Goal: Transaction & Acquisition: Book appointment/travel/reservation

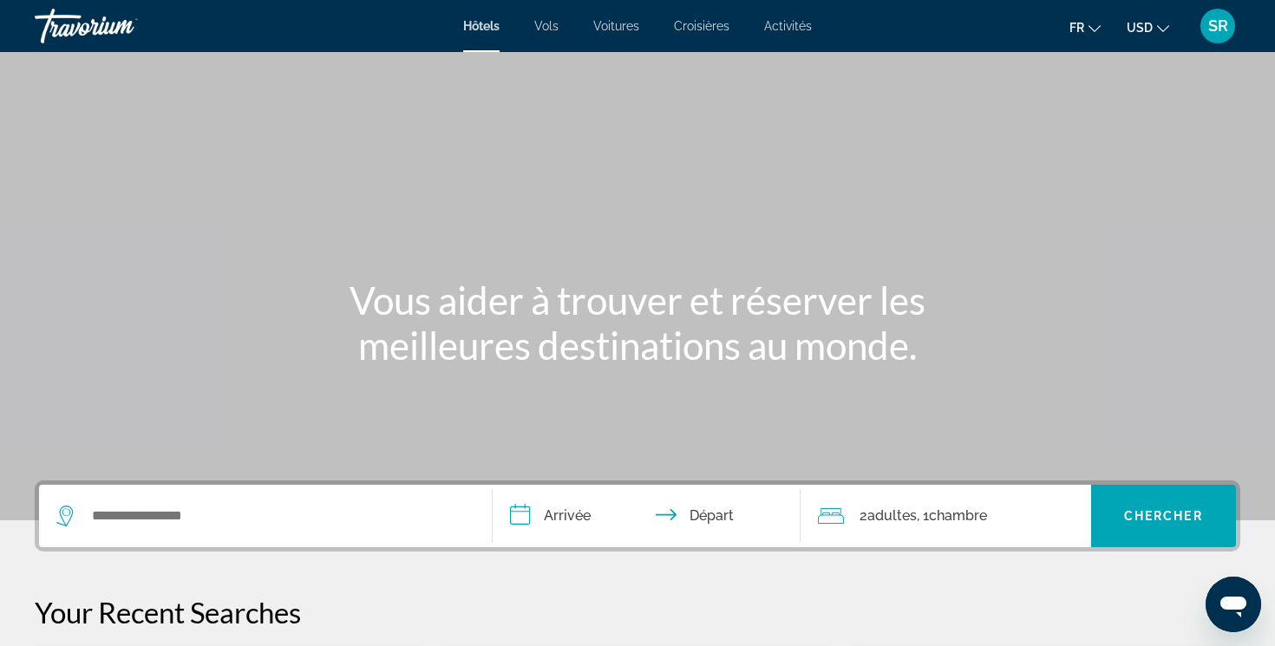
click at [1133, 30] on span "USD" at bounding box center [1140, 28] width 26 height 14
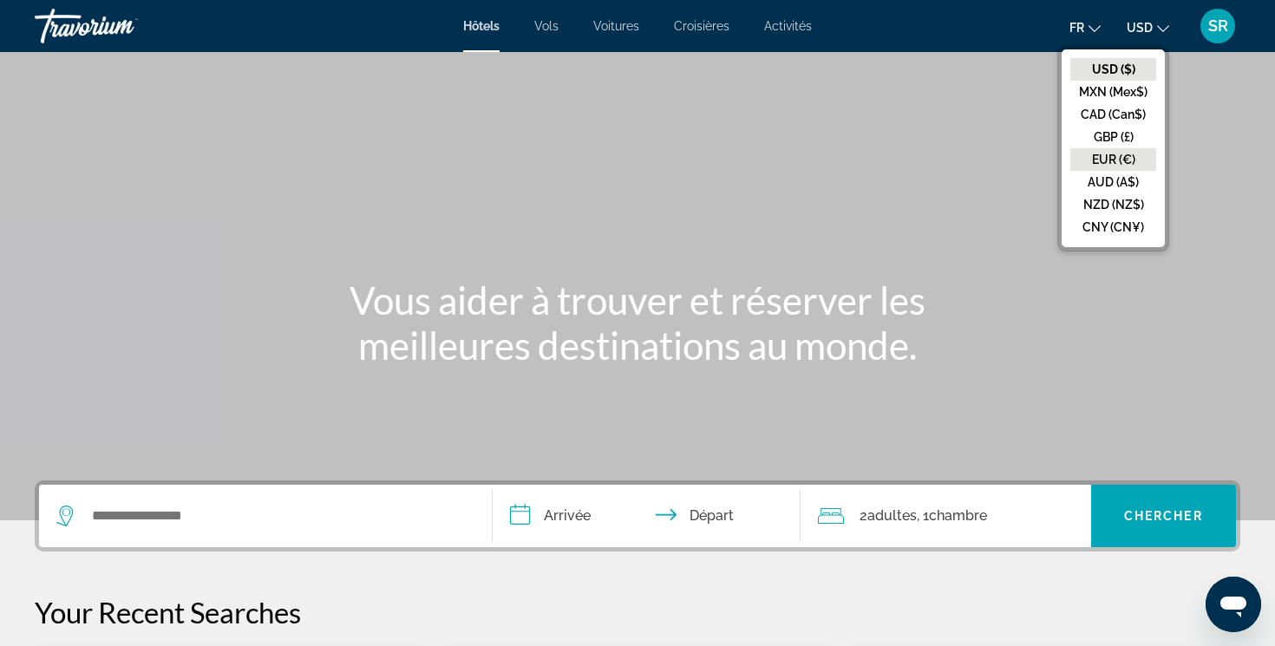
click at [1105, 161] on button "EUR (€)" at bounding box center [1114, 159] width 86 height 23
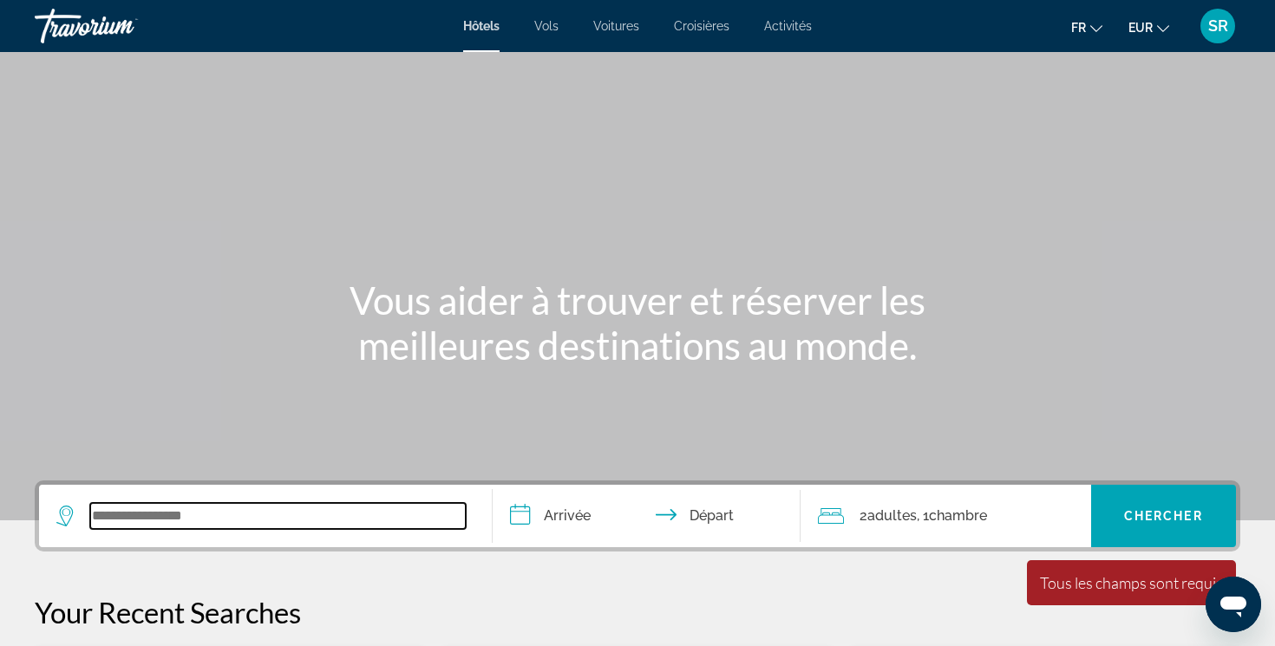
click at [337, 505] on input "Search widget" at bounding box center [278, 516] width 376 height 26
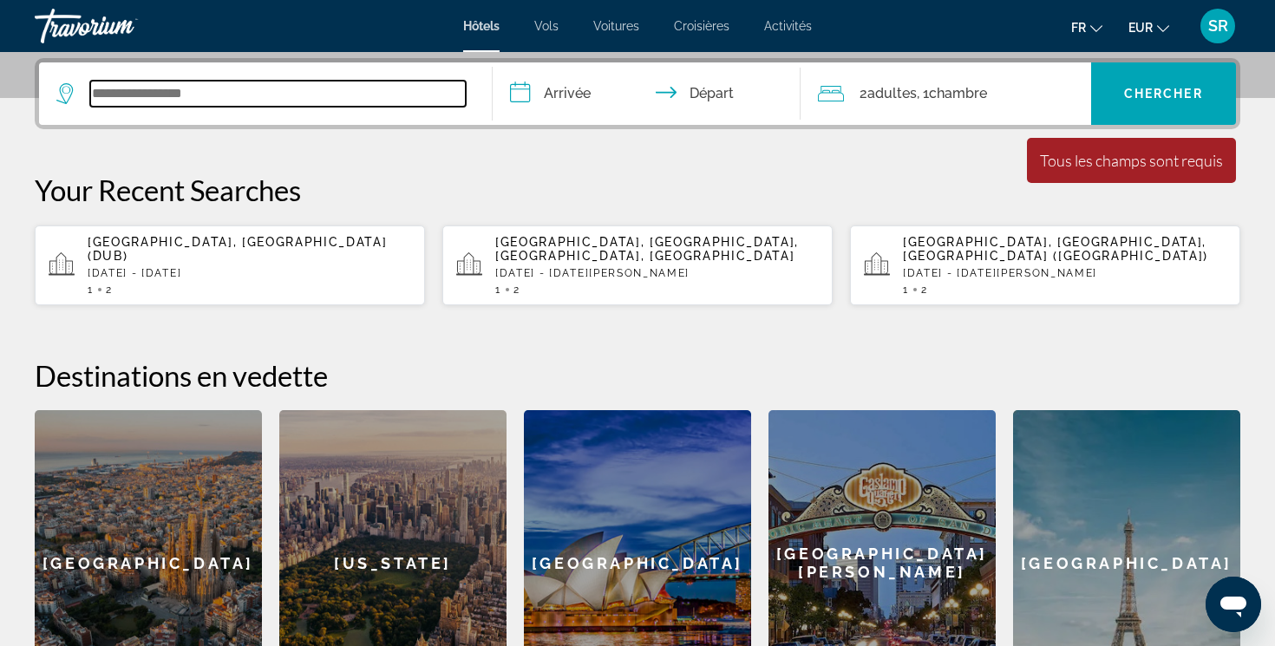
scroll to position [424, 0]
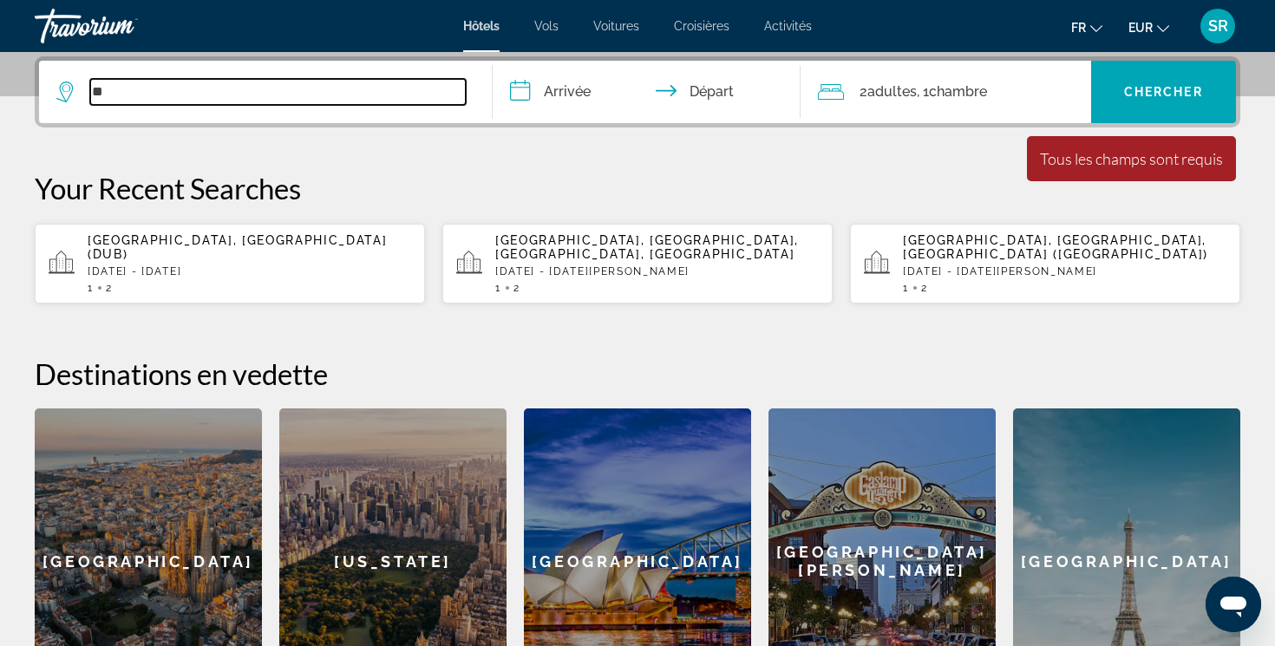
type input "*"
click at [375, 96] on input "Search widget" at bounding box center [278, 92] width 376 height 26
type input "*"
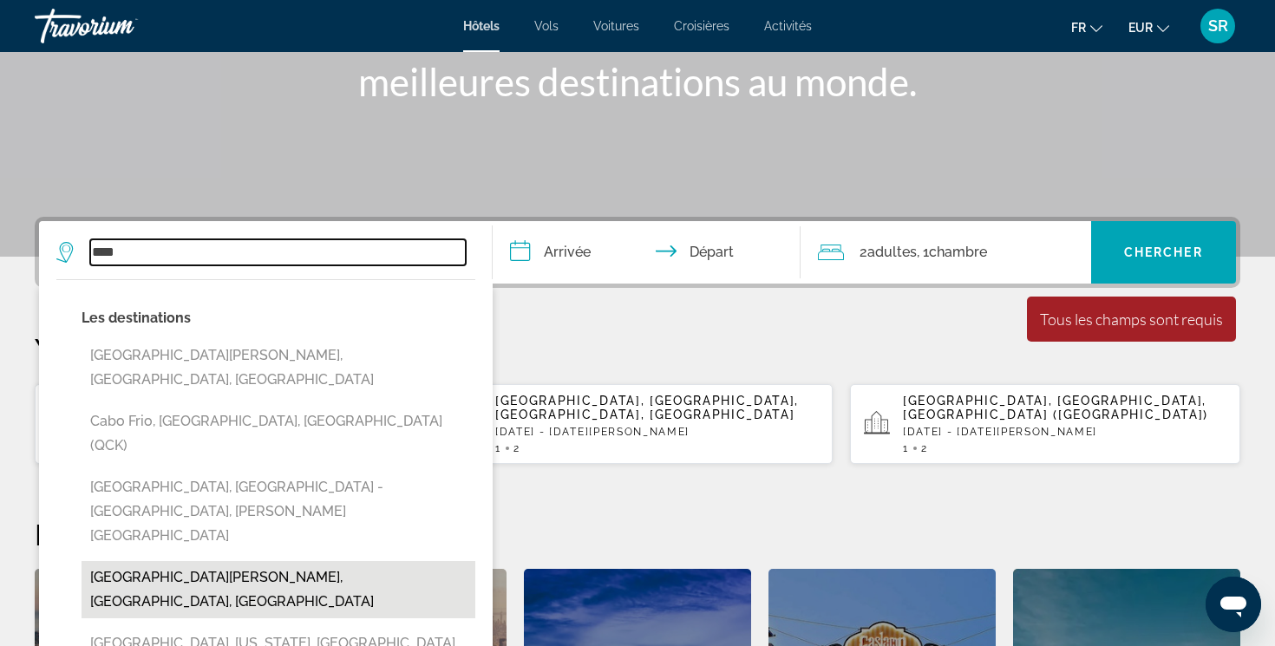
scroll to position [0, 0]
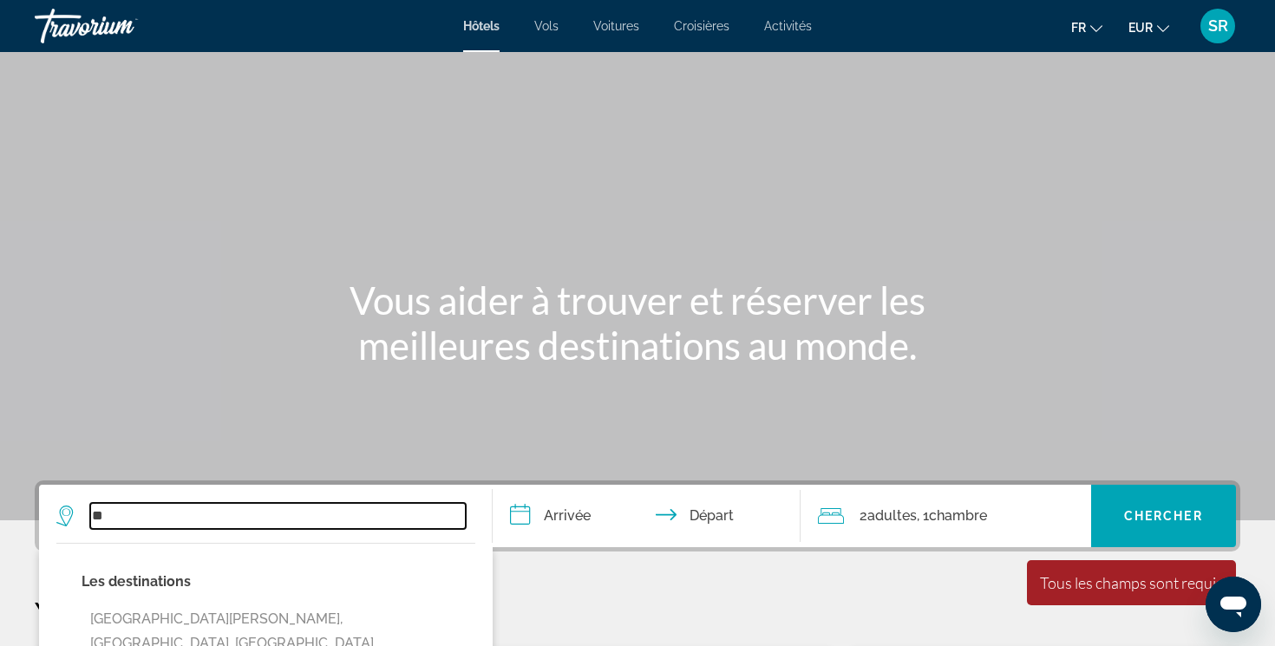
type input "*"
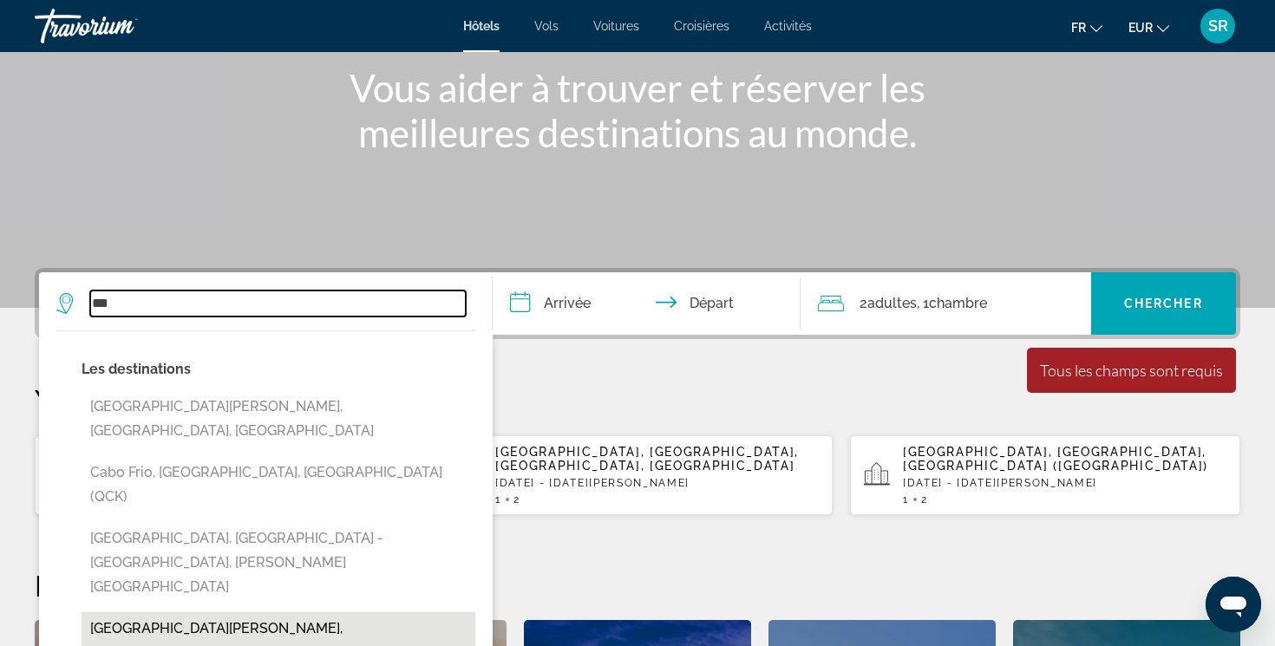
scroll to position [218, 0]
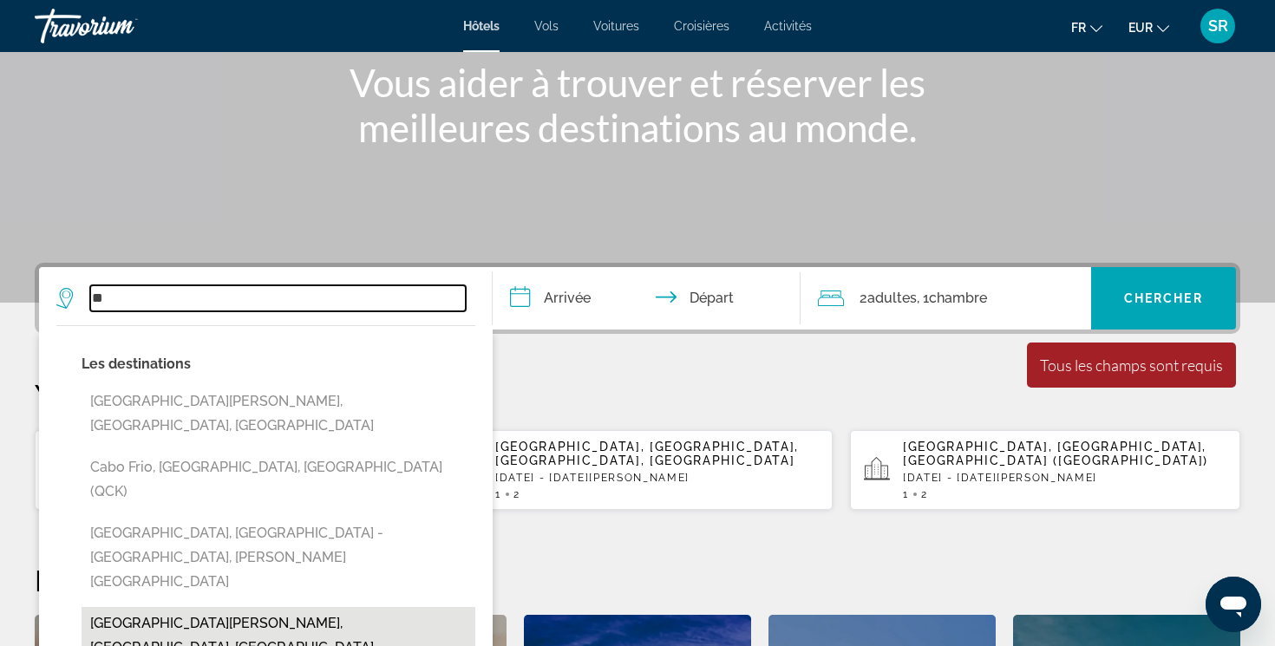
type input "*"
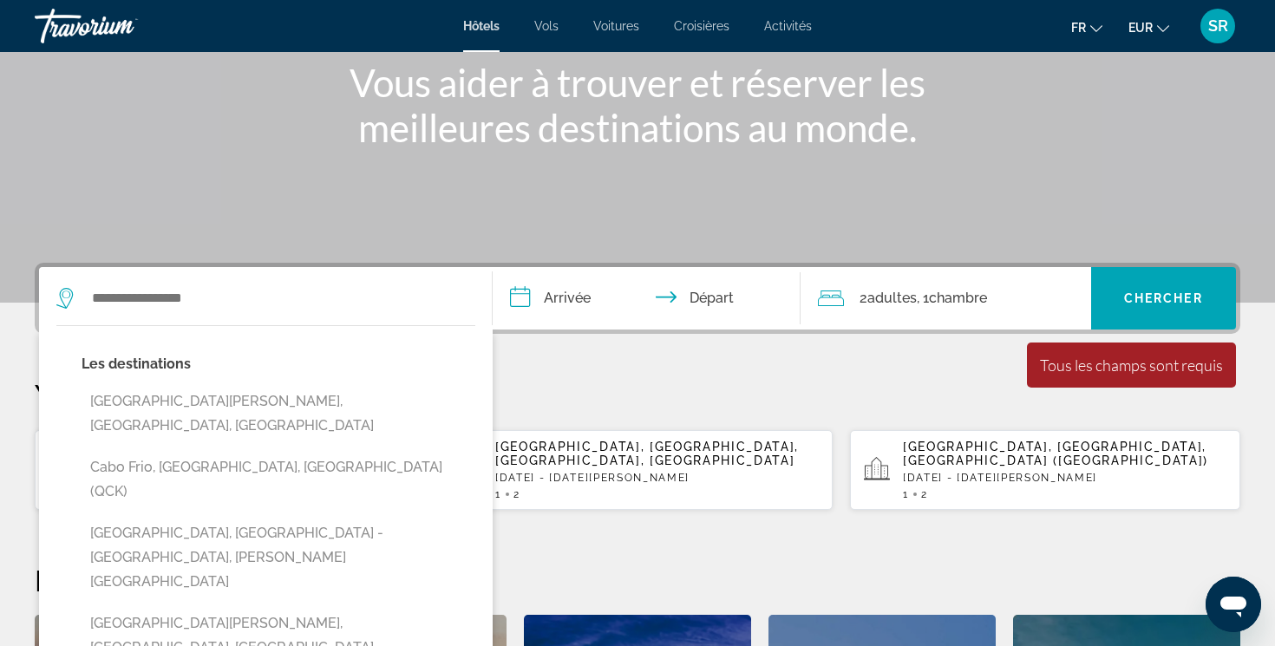
click at [592, 367] on div "**********" at bounding box center [637, 592] width 1275 height 658
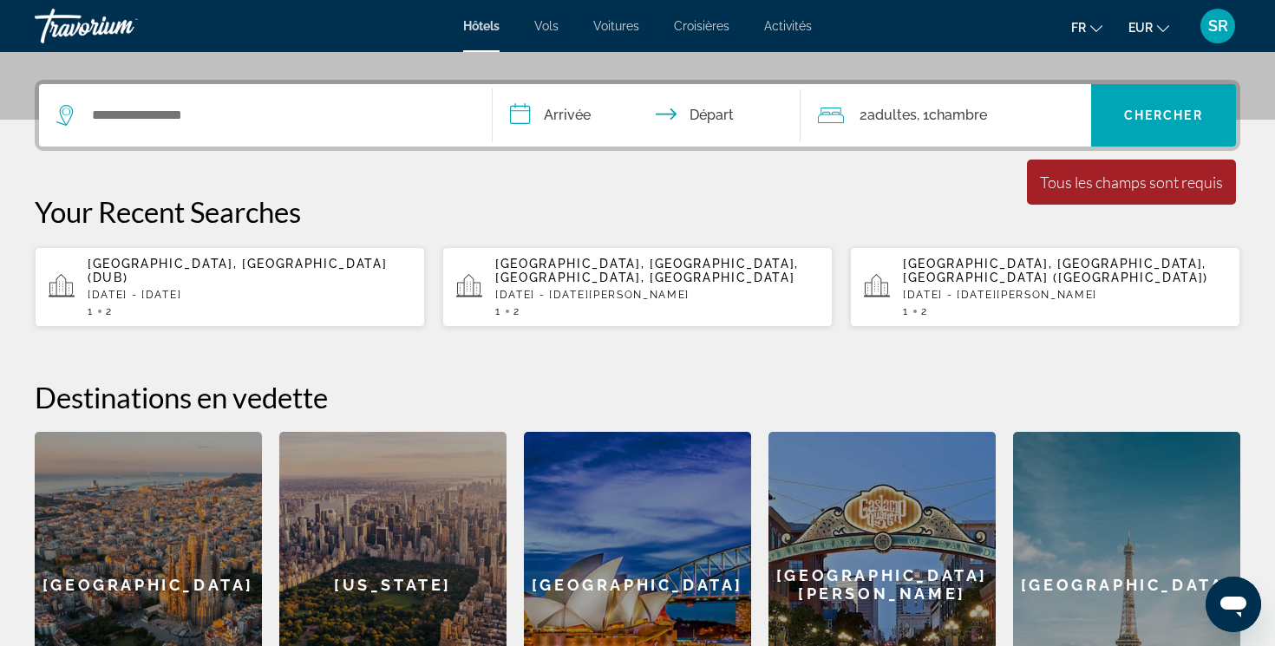
scroll to position [414, 0]
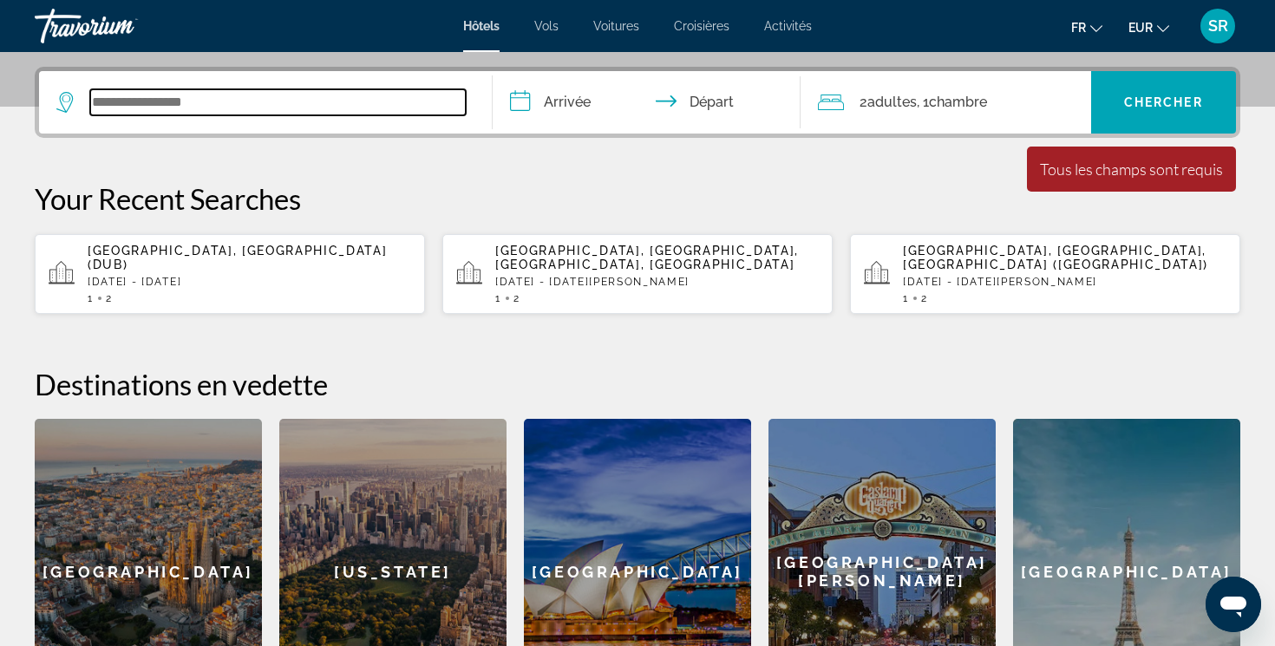
click at [427, 95] on input "Search widget" at bounding box center [278, 102] width 376 height 26
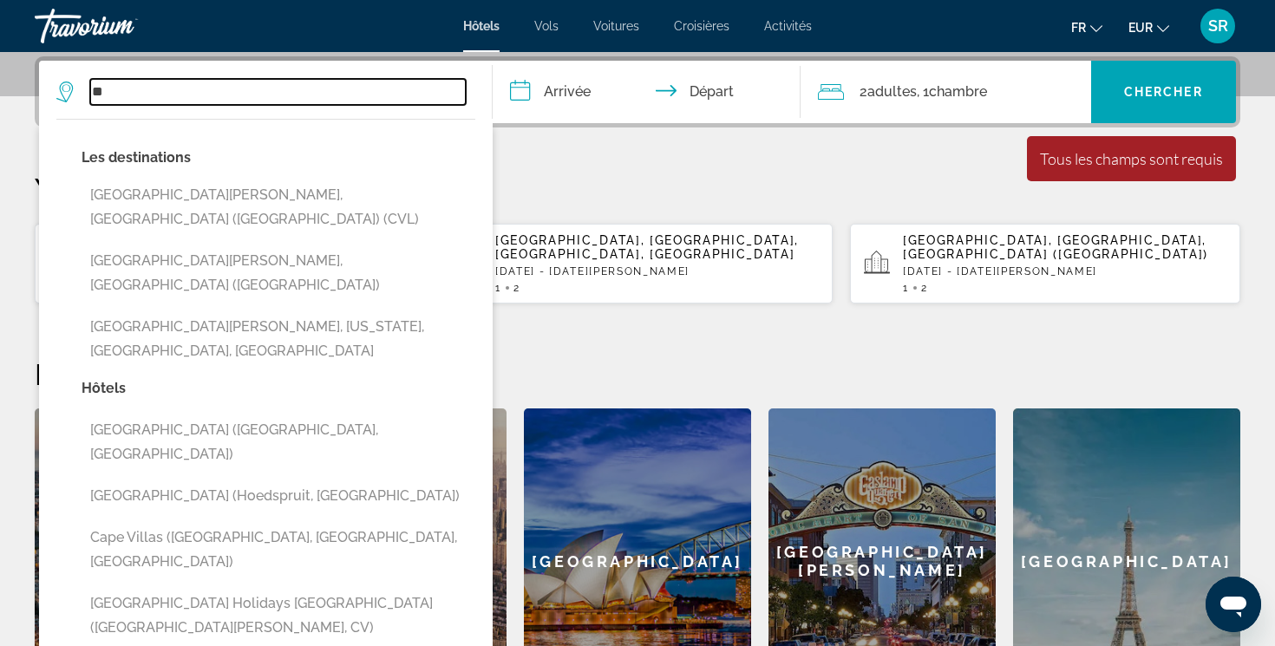
type input "*"
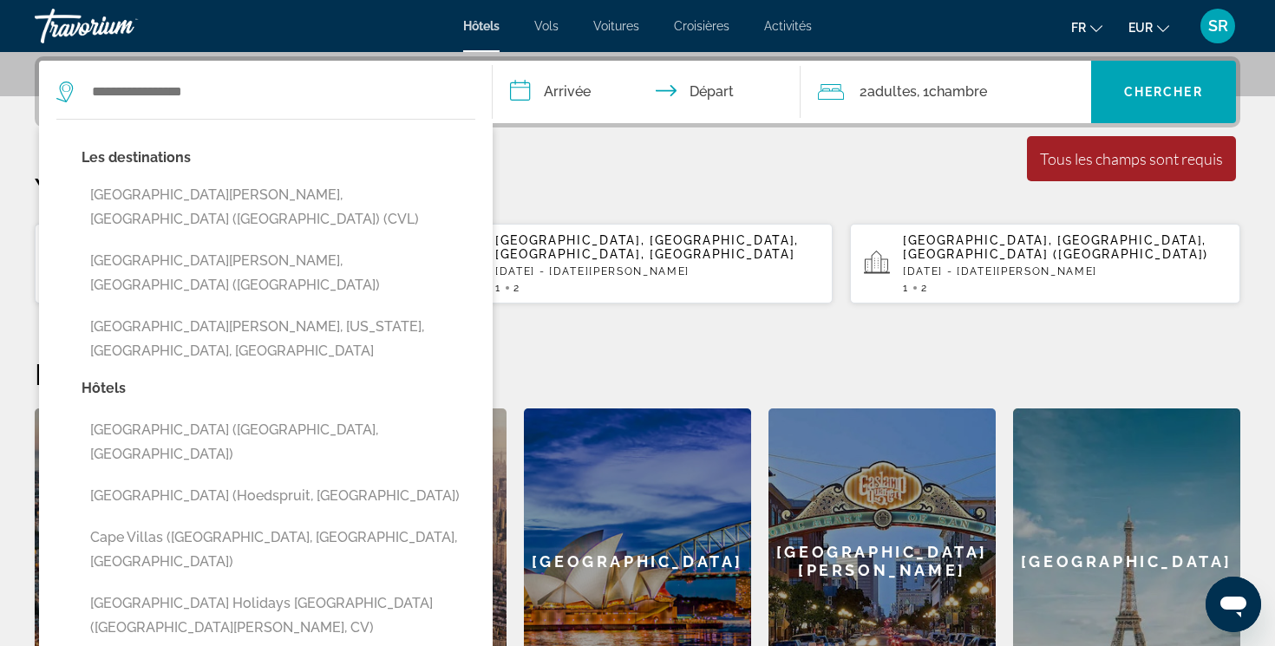
click at [724, 22] on span "Croisières" at bounding box center [702, 26] width 56 height 14
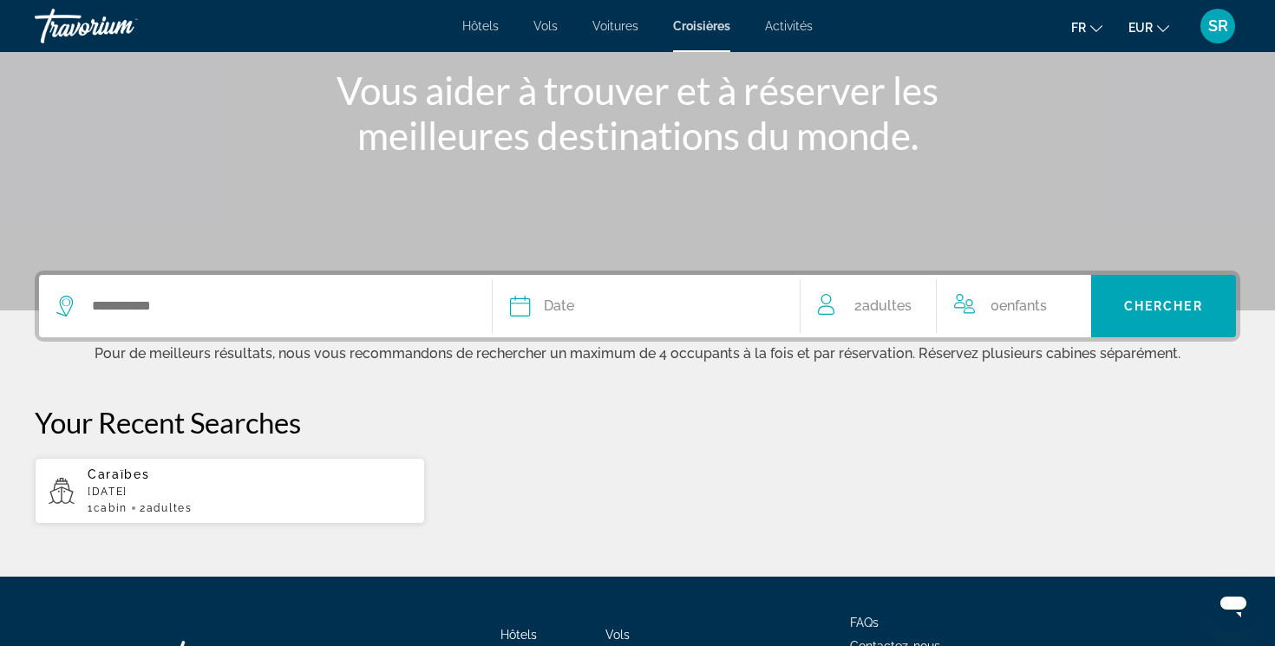
scroll to position [211, 0]
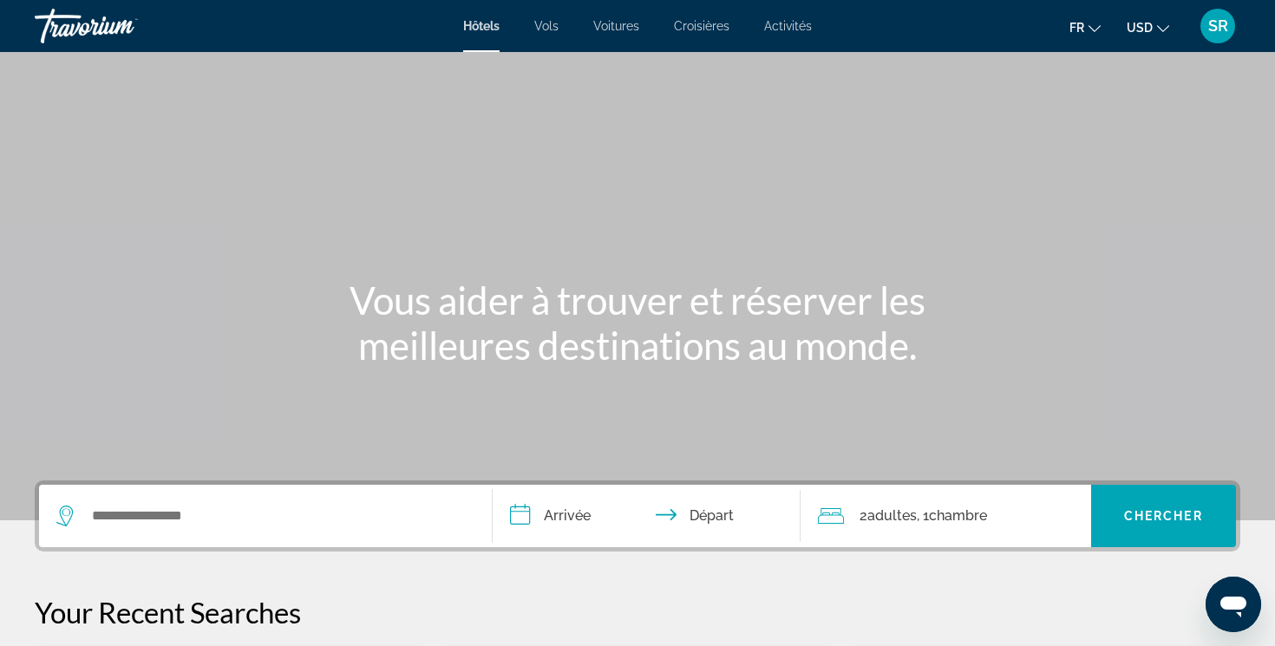
click at [1131, 25] on span "USD" at bounding box center [1140, 28] width 26 height 14
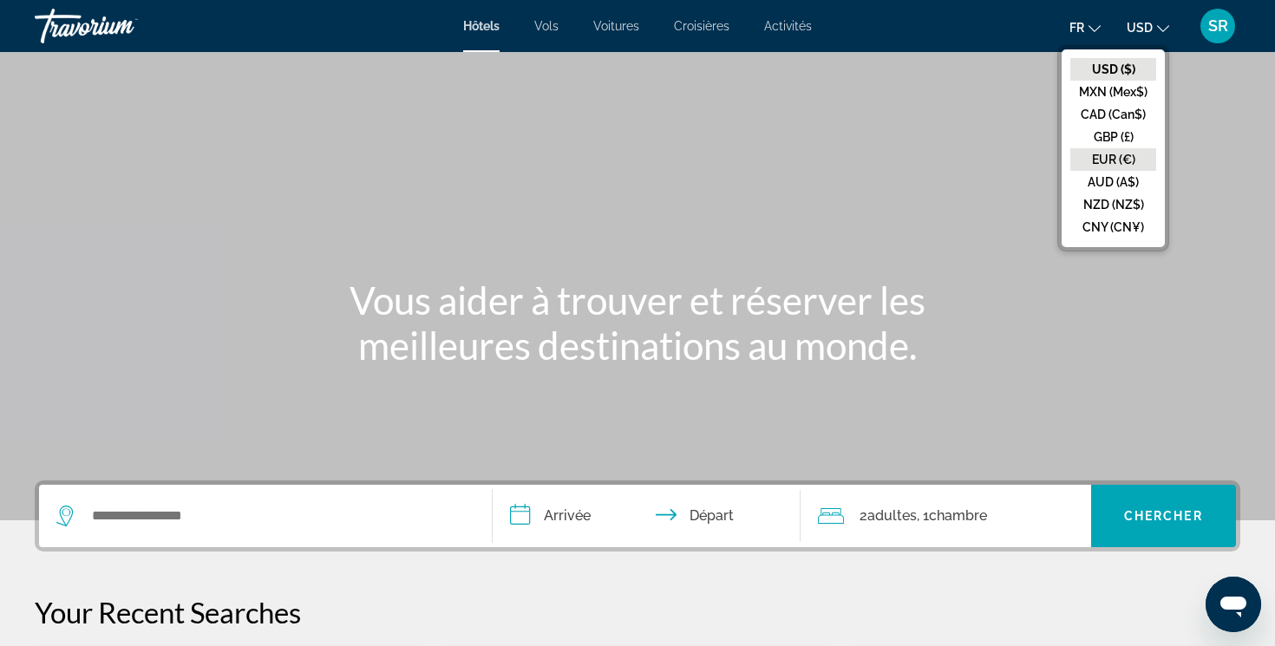
click at [1101, 151] on button "EUR (€)" at bounding box center [1114, 159] width 86 height 23
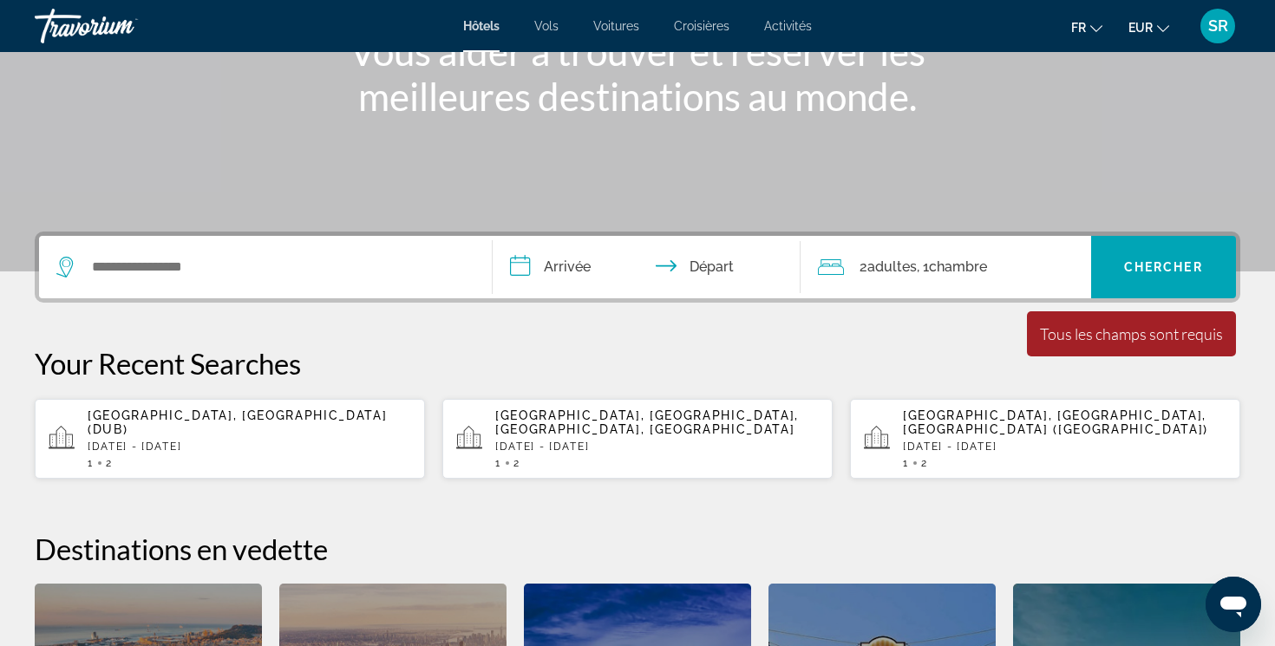
scroll to position [252, 0]
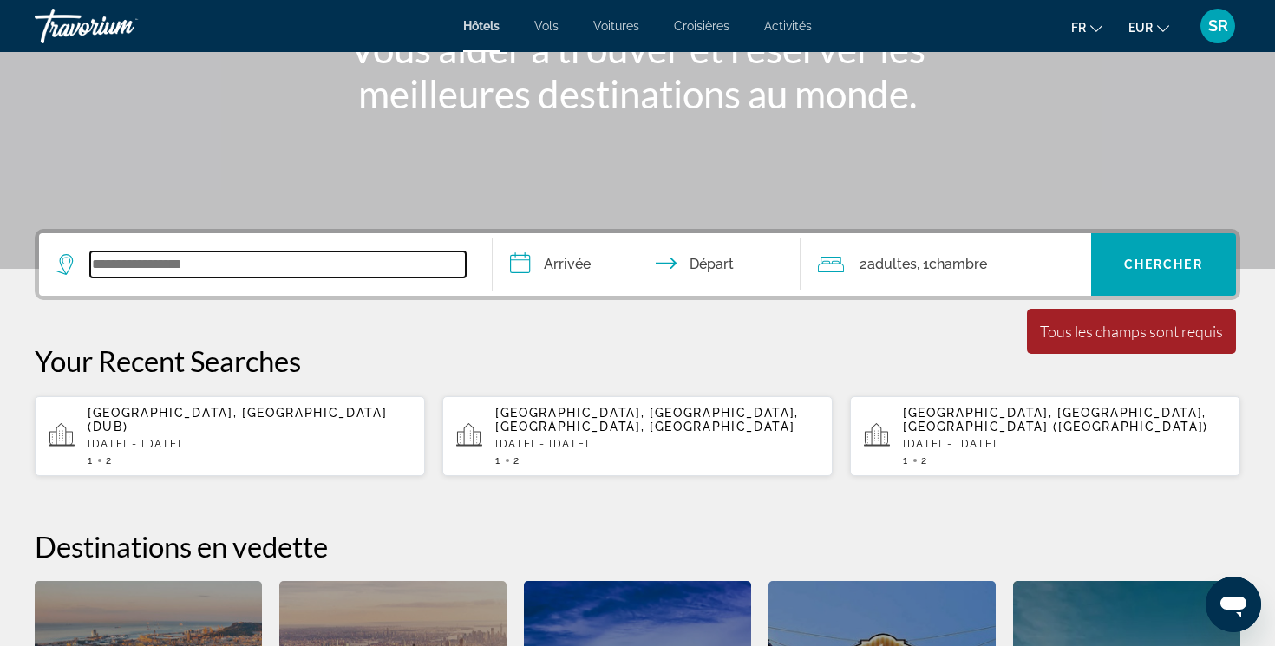
click at [394, 273] on input "Search widget" at bounding box center [278, 265] width 376 height 26
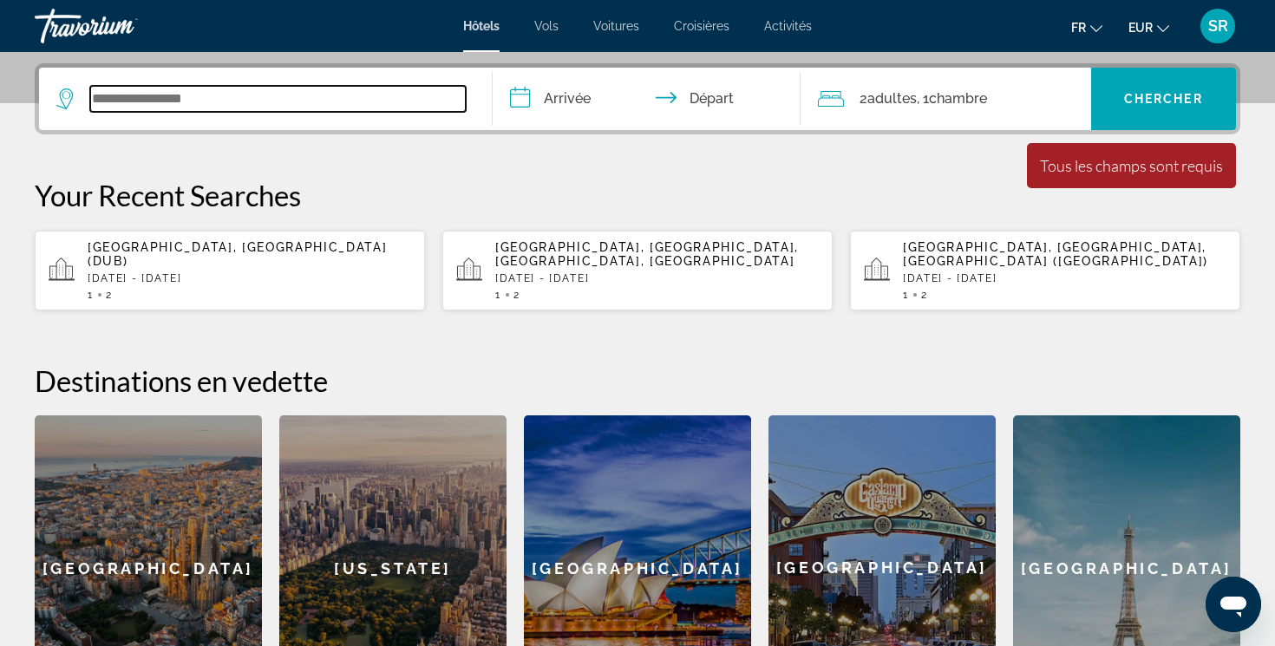
scroll to position [424, 0]
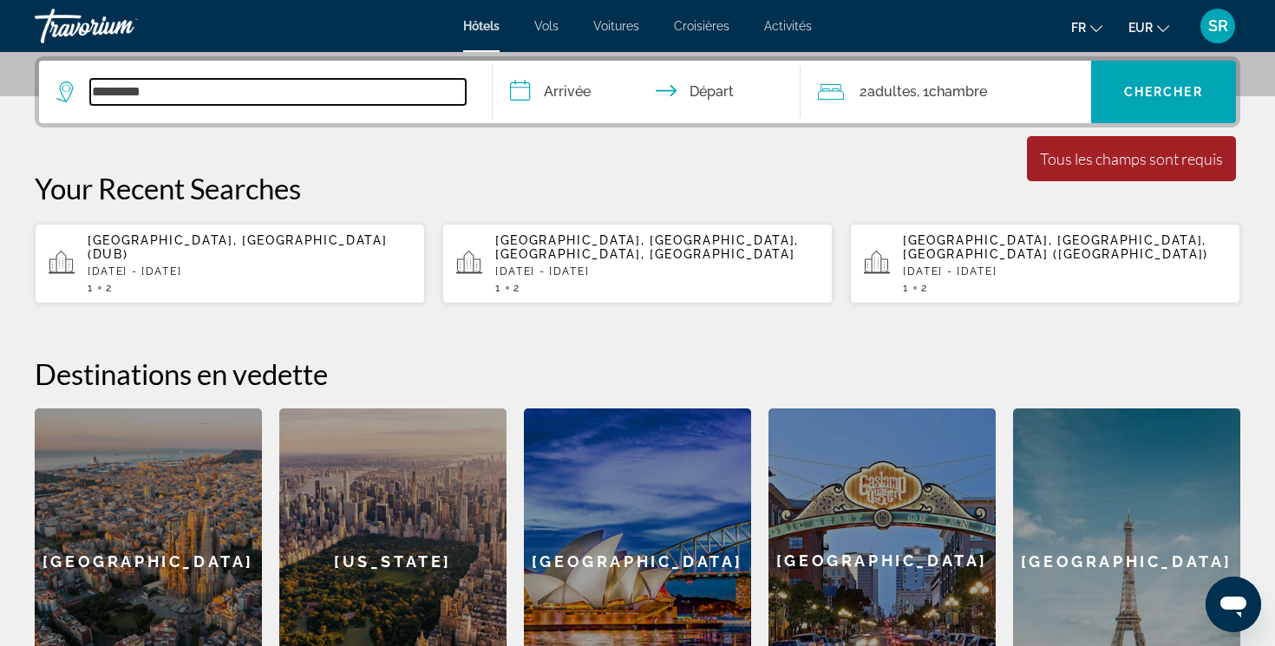
type input "**********"
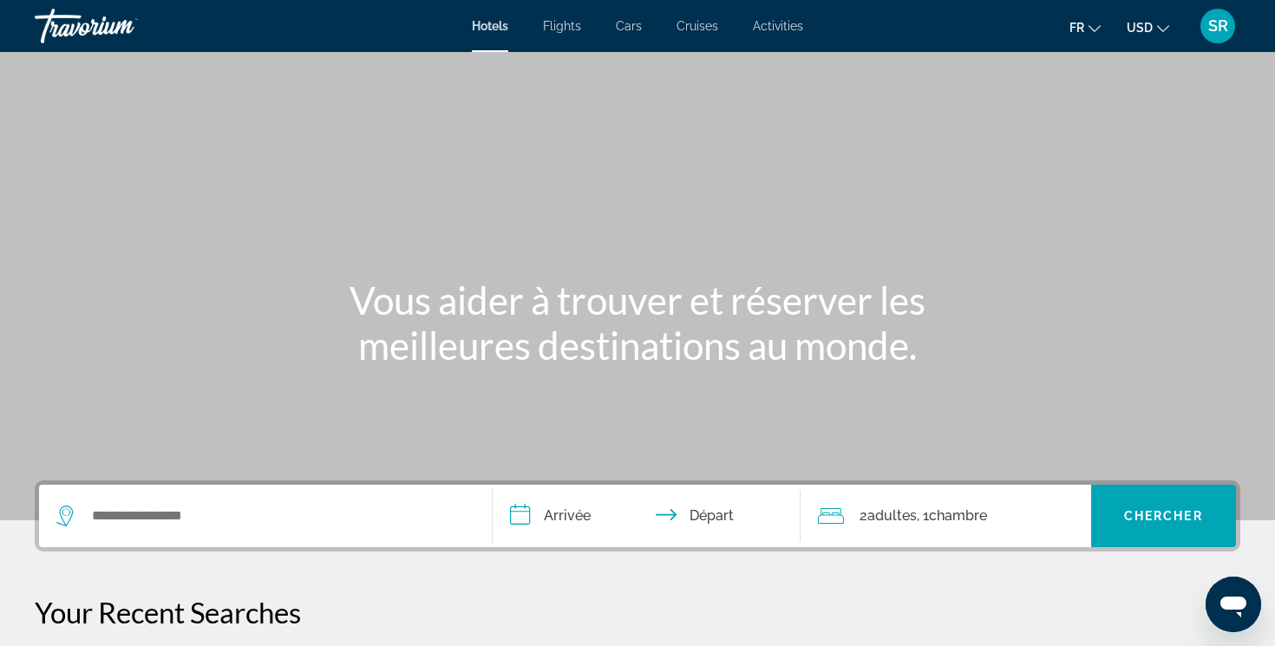
click at [1133, 29] on span "USD" at bounding box center [1140, 28] width 26 height 14
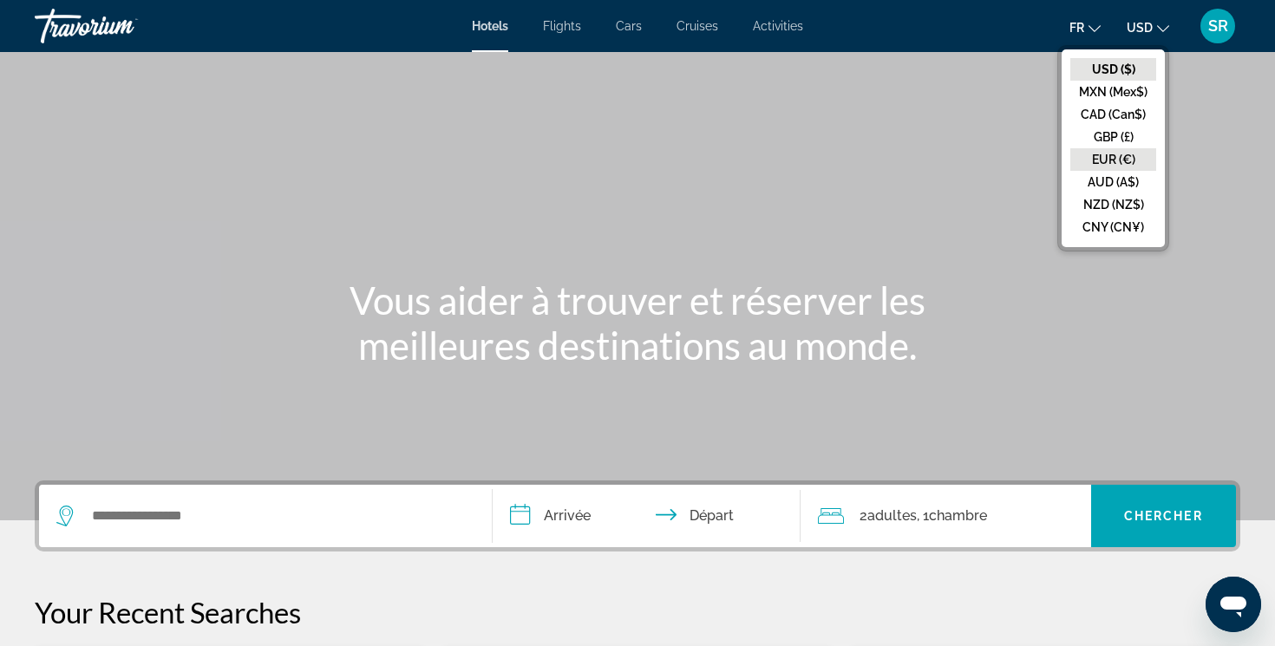
click at [1111, 151] on button "EUR (€)" at bounding box center [1114, 159] width 86 height 23
